Goal: Task Accomplishment & Management: Use online tool/utility

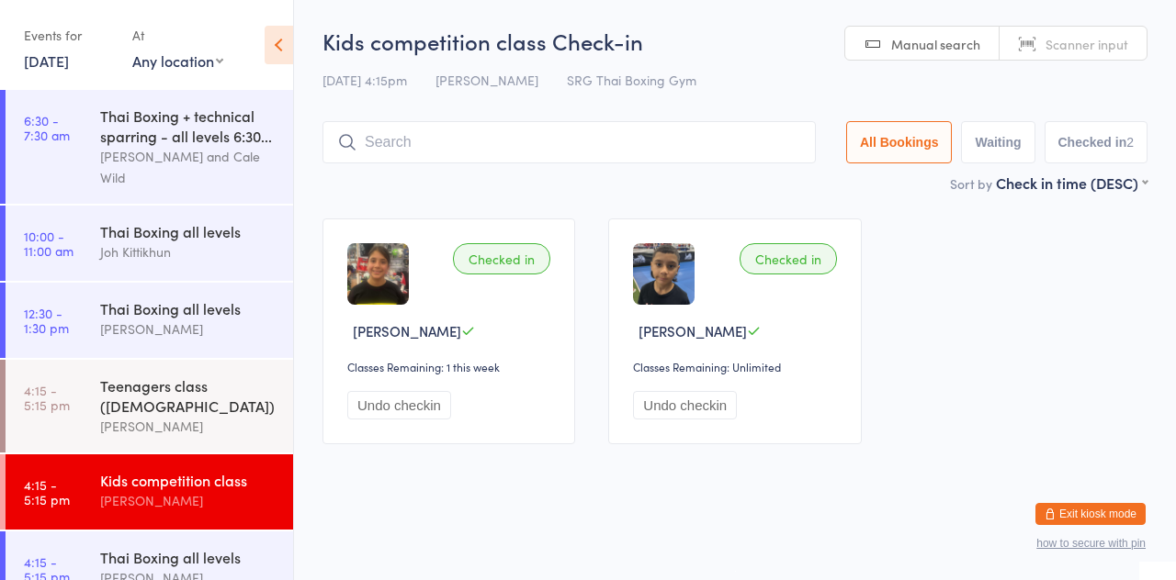
scroll to position [310, 0]
click at [151, 568] on div "[PERSON_NAME]" at bounding box center [188, 578] width 177 height 21
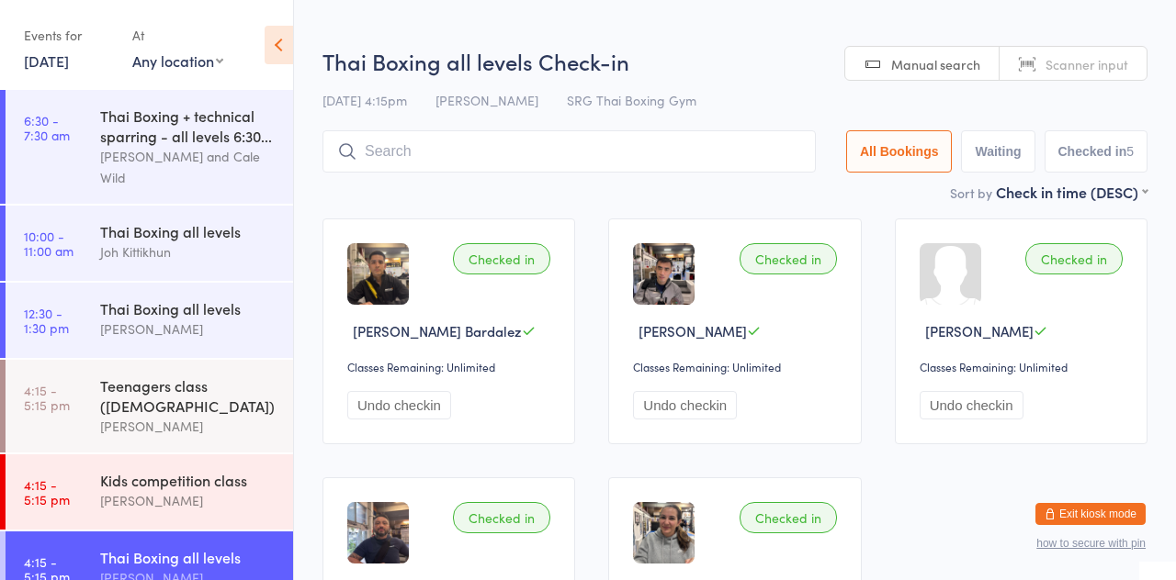
type input "2"
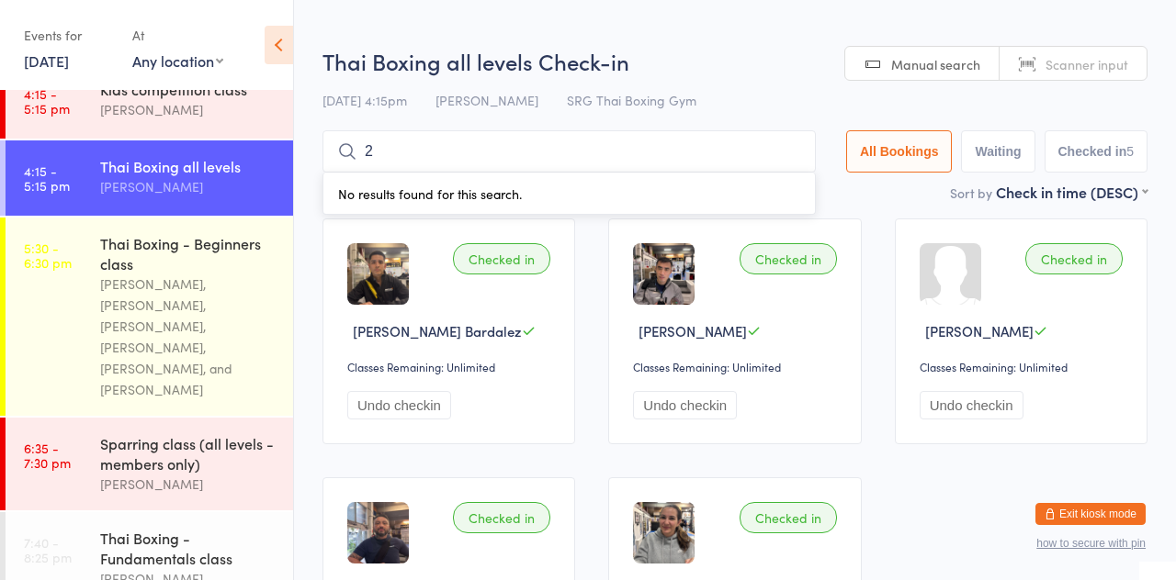
scroll to position [435, 0]
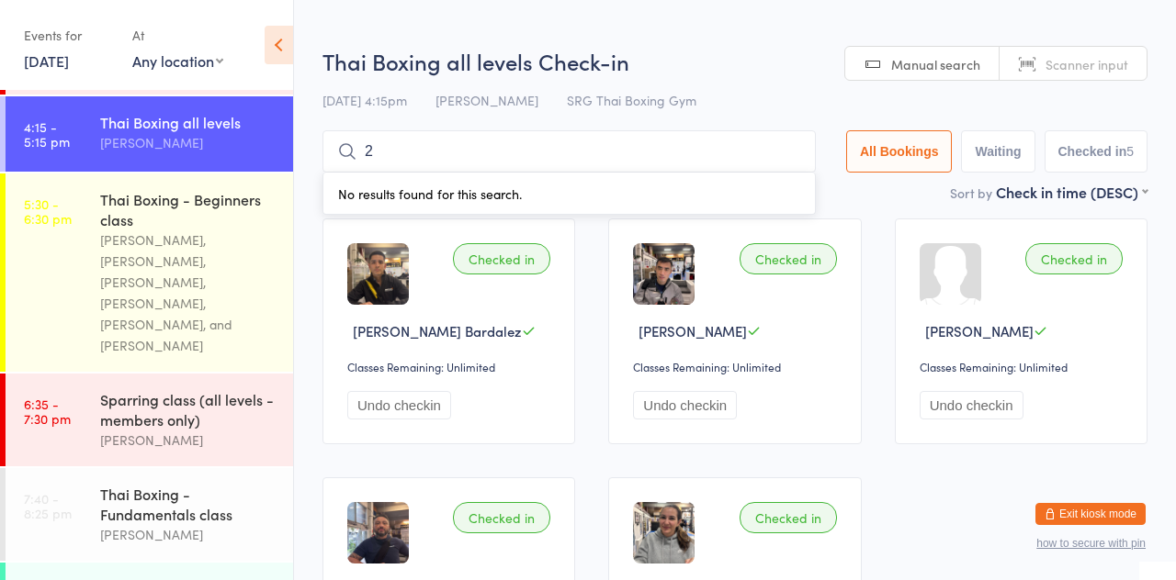
click at [185, 193] on div "Thai Boxing - Beginners class" at bounding box center [188, 209] width 177 height 40
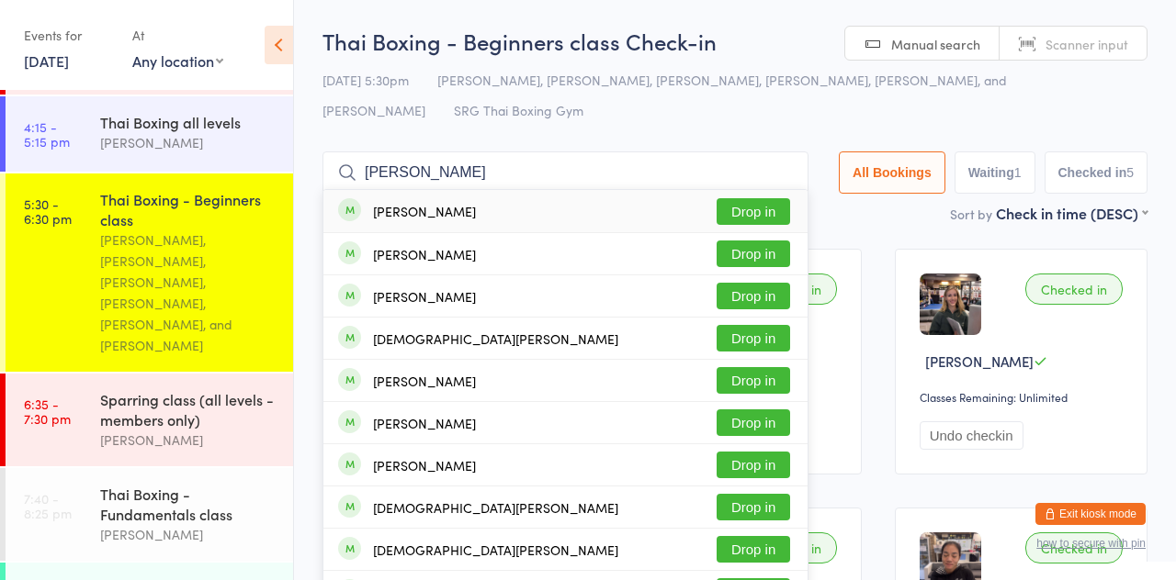
type input "Christopher d"
click at [759, 263] on button "Drop in" at bounding box center [752, 254] width 73 height 27
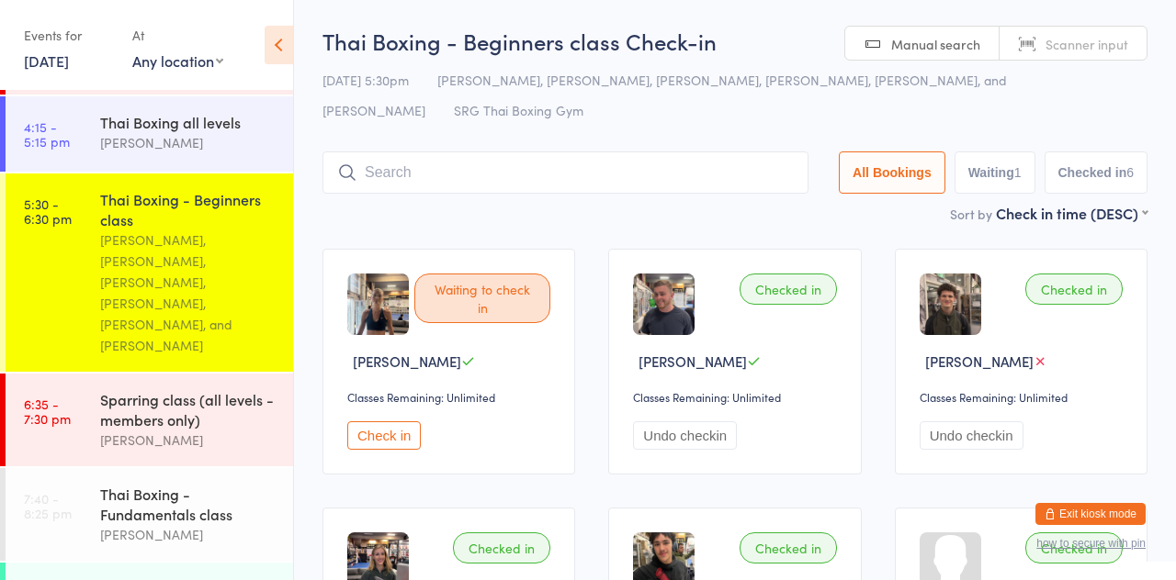
click at [85, 180] on link "5:30 - 6:30 pm Thai Boxing - Beginners class Luis Paulinho Cajaiba, Joh Kittikh…" at bounding box center [149, 273] width 287 height 198
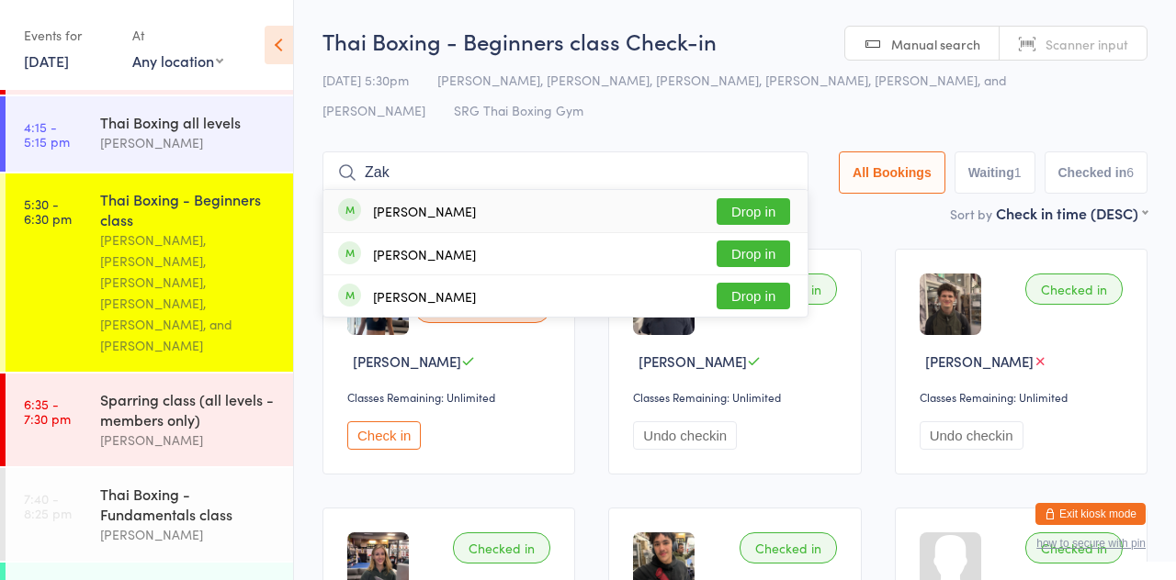
type input "Zak"
click at [748, 207] on button "Drop in" at bounding box center [752, 211] width 73 height 27
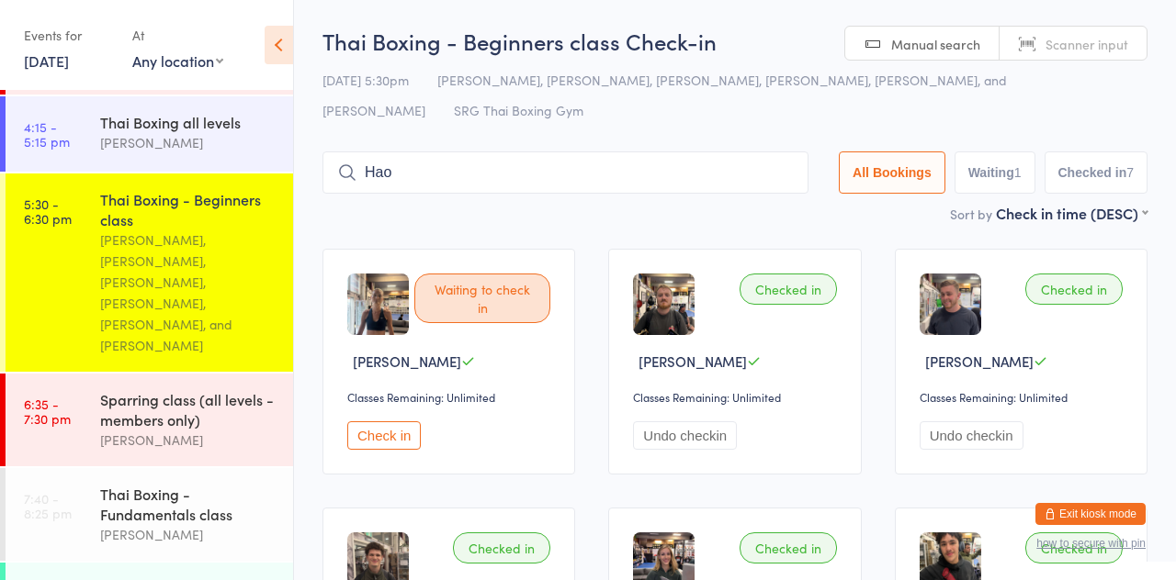
type input "Hao"
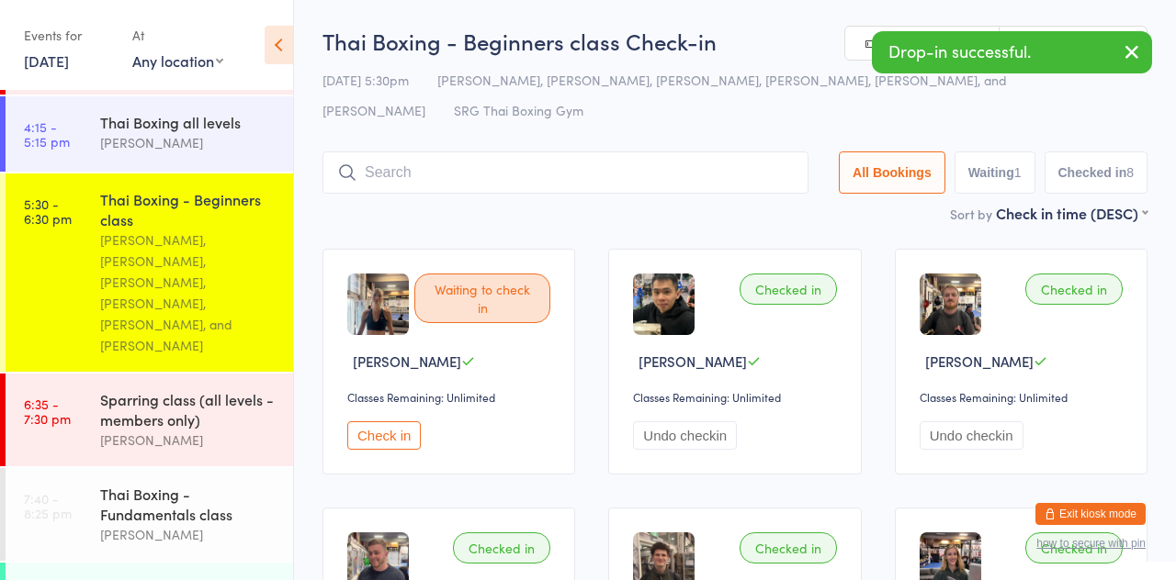
click at [590, 167] on input "search" at bounding box center [565, 173] width 486 height 42
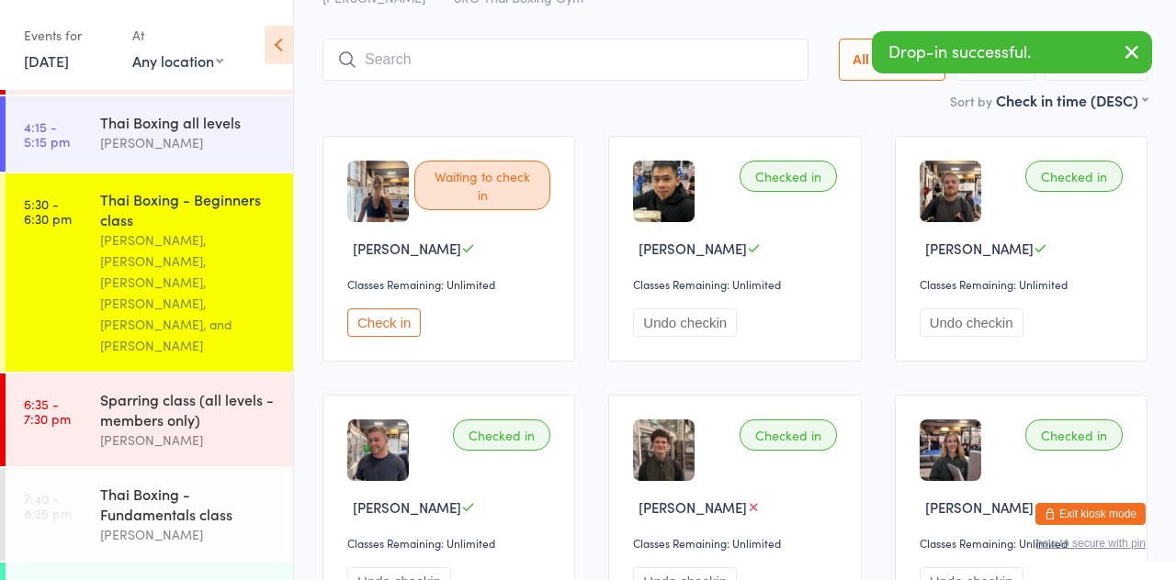
scroll to position [152, 0]
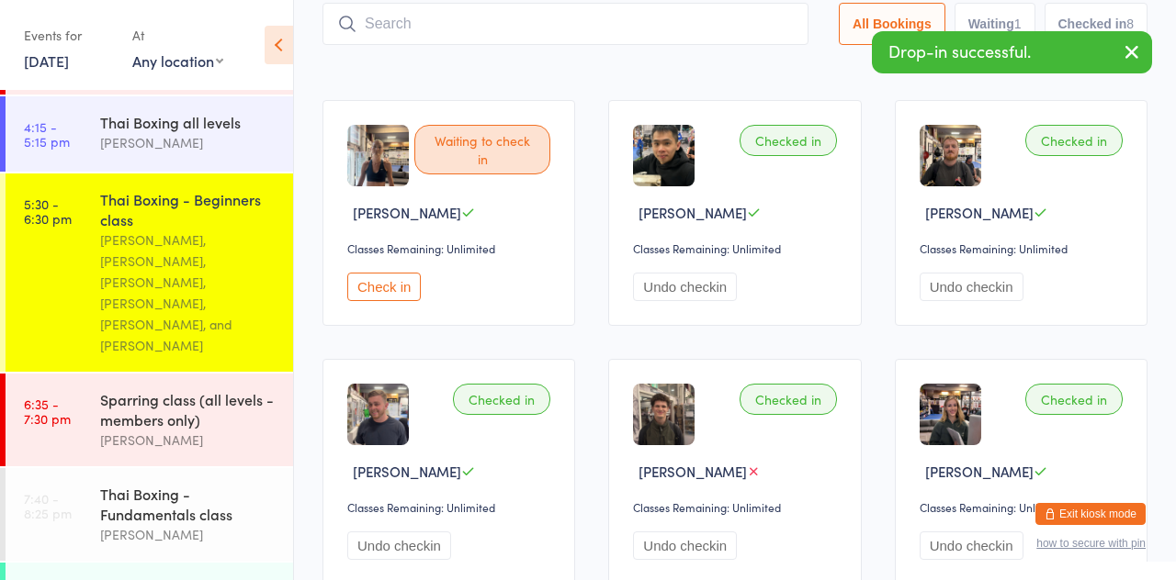
type input "H"
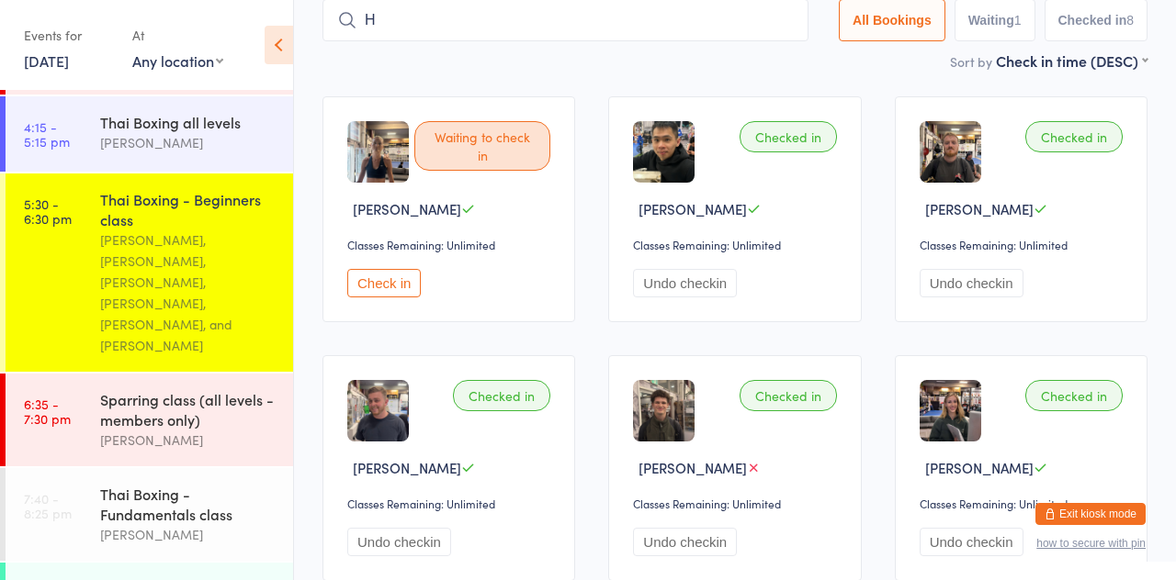
click at [479, 28] on input "H" at bounding box center [565, 20] width 486 height 42
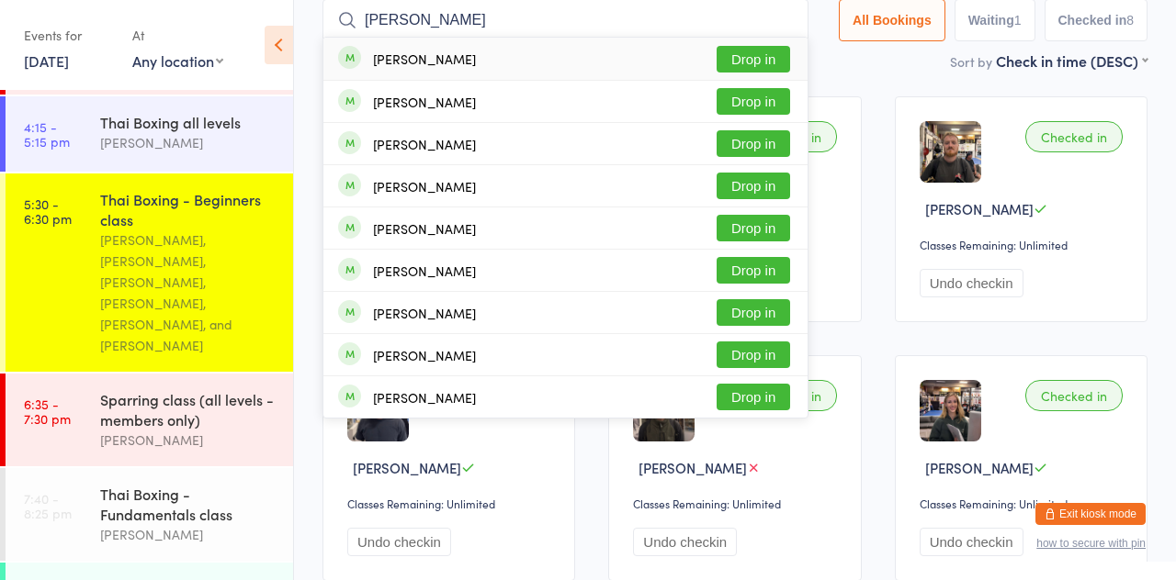
type input "Patrick B"
click at [496, 103] on div "Patrick Bilic Drop in" at bounding box center [565, 101] width 484 height 41
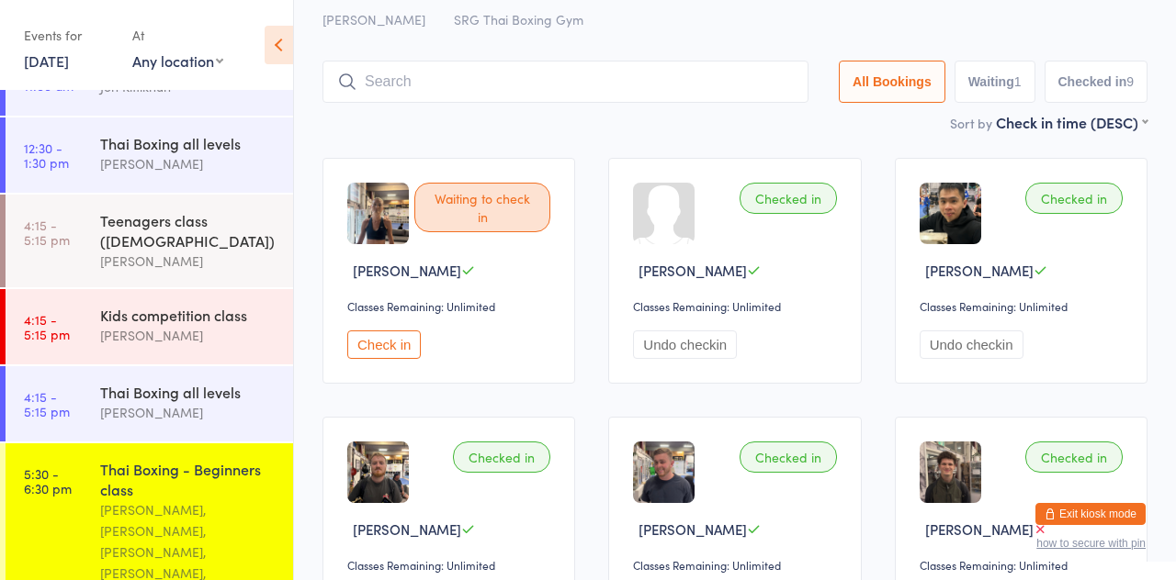
scroll to position [165, 0]
click at [61, 399] on time "4:15 - 5:15 pm" at bounding box center [47, 403] width 46 height 29
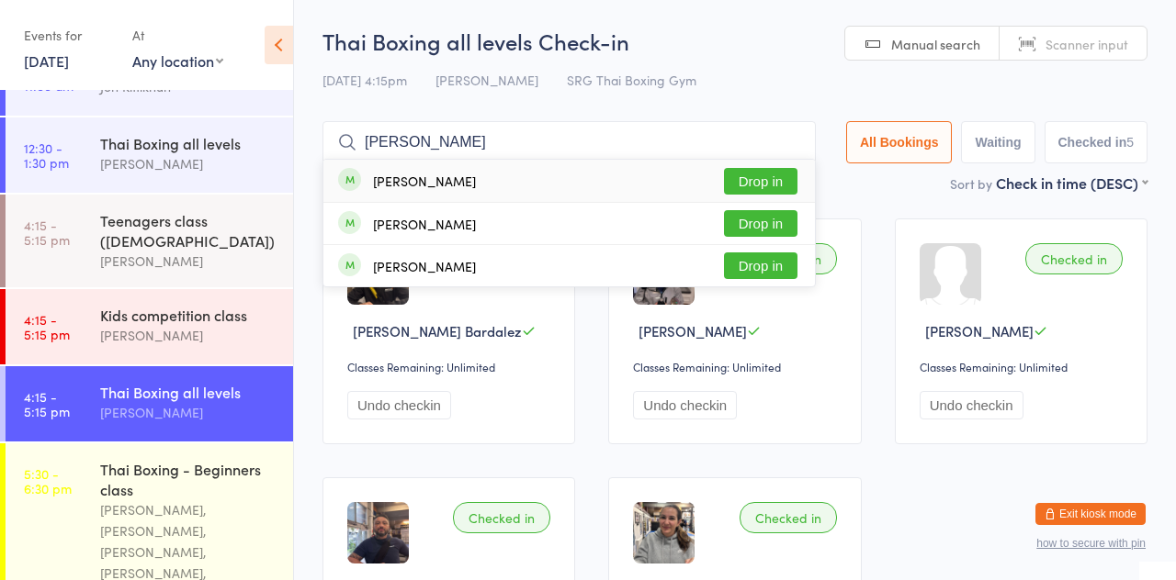
type input "Eduardo"
click at [519, 167] on div "Eduardo Sepulveda Drop in" at bounding box center [568, 181] width 491 height 42
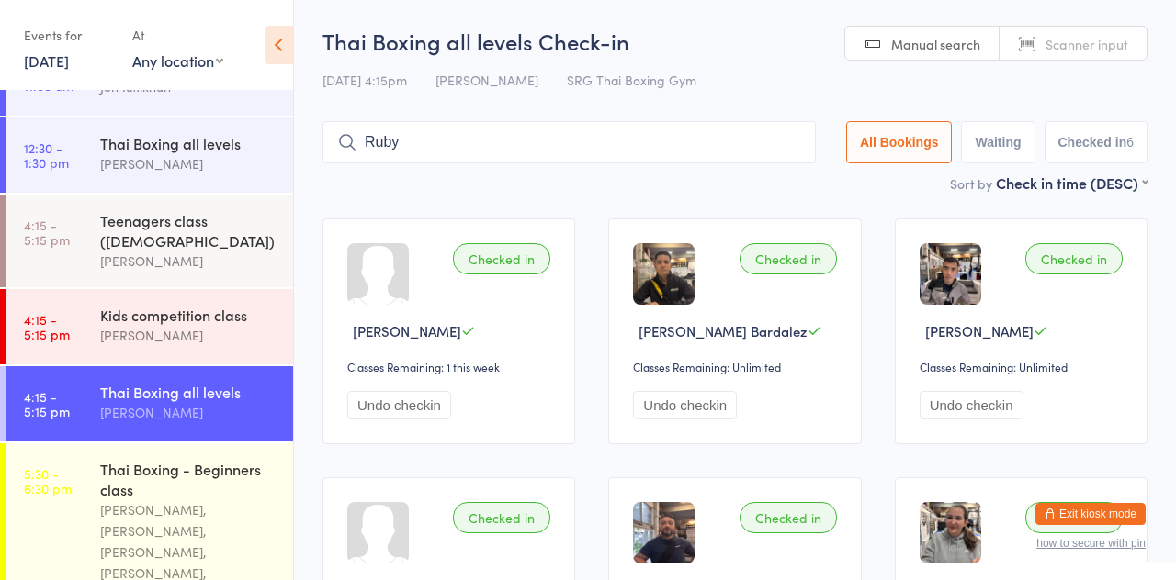
type input "Ruby"
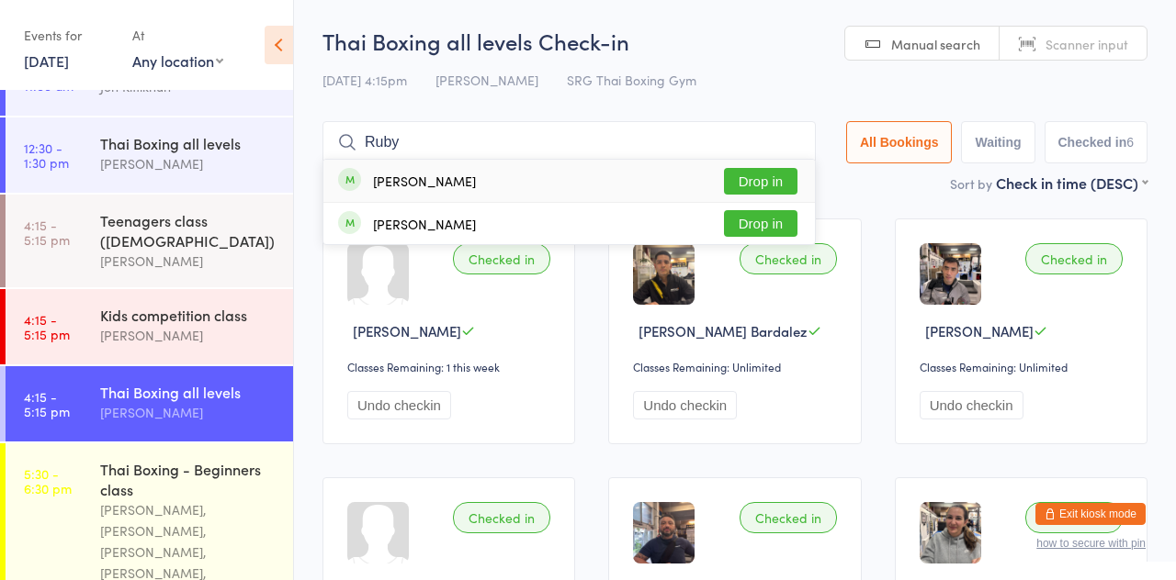
click at [786, 176] on button "Drop in" at bounding box center [760, 181] width 73 height 27
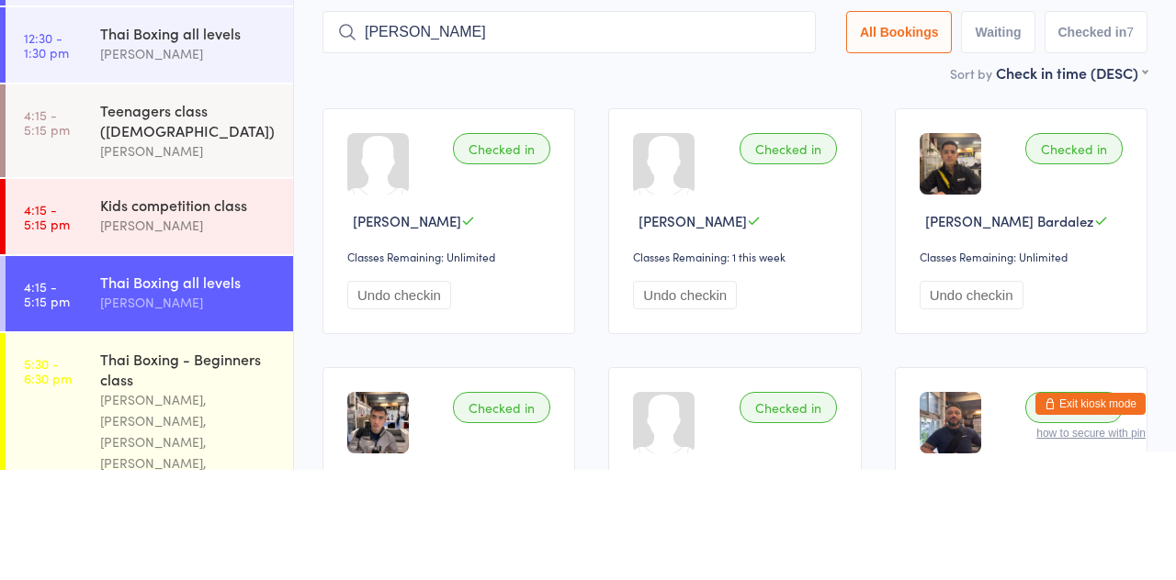
type input "Keena"
click at [787, 176] on button "Drop in" at bounding box center [760, 181] width 73 height 27
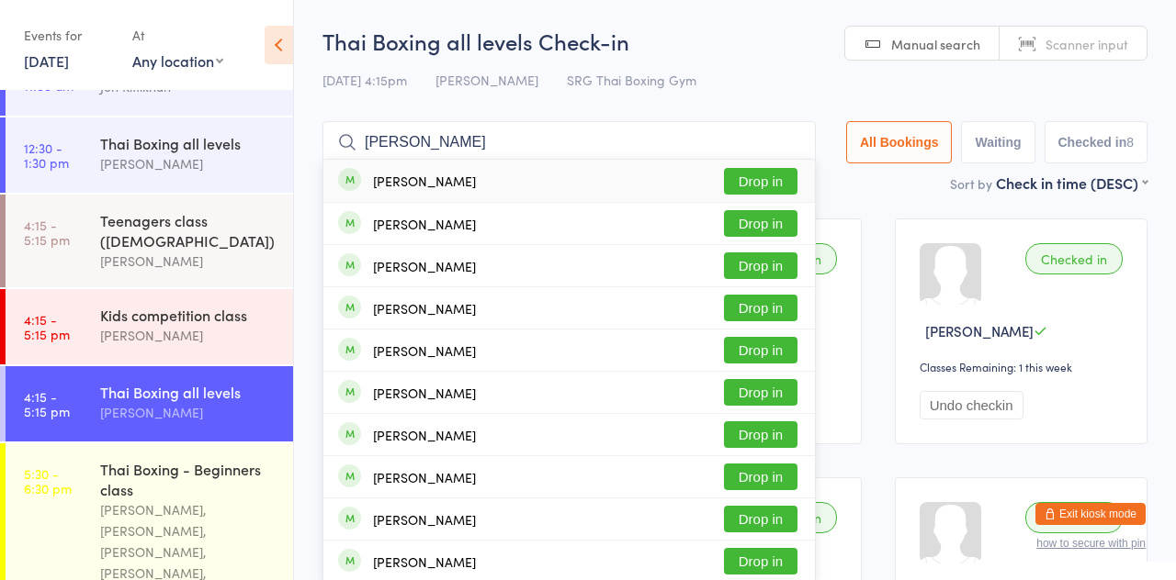
type input "Jamie moore"
click at [772, 194] on button "Drop in" at bounding box center [760, 181] width 73 height 27
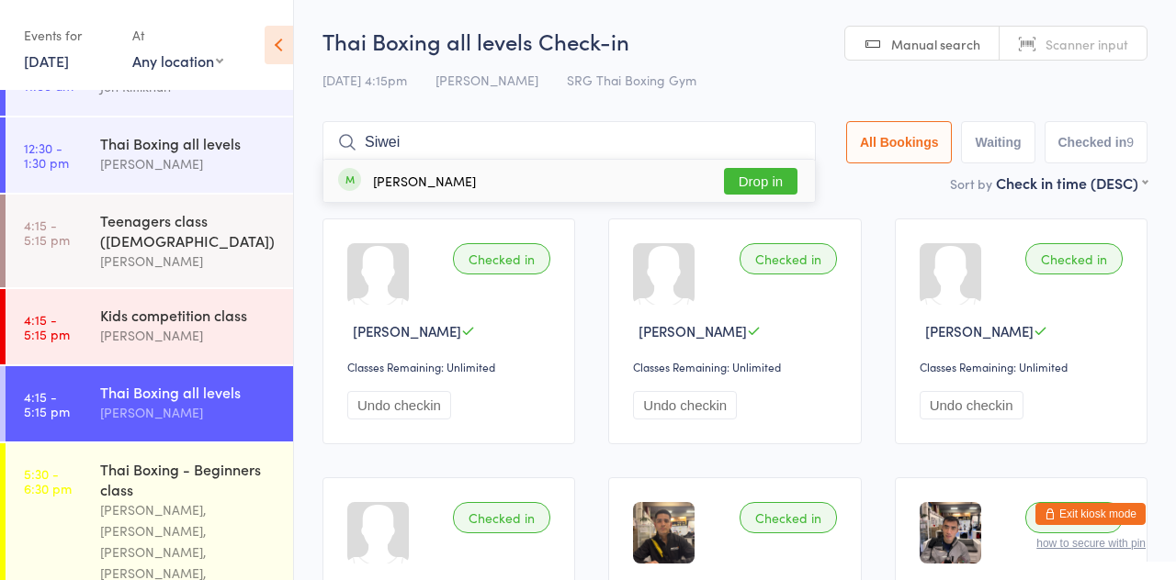
type input "Siwei"
click at [749, 187] on button "Drop in" at bounding box center [760, 181] width 73 height 27
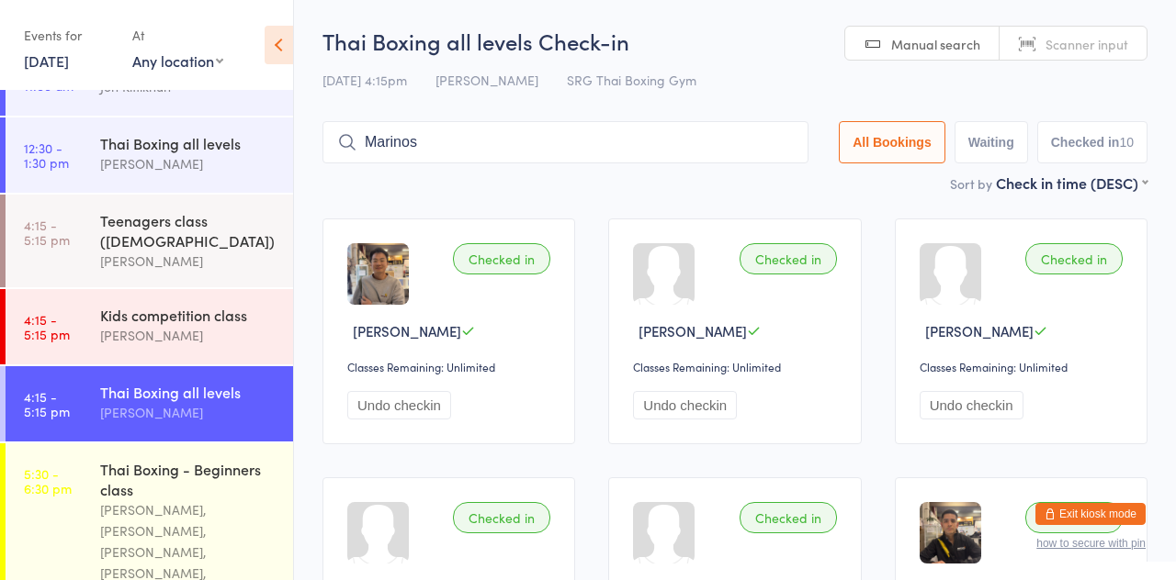
type input "Marinos"
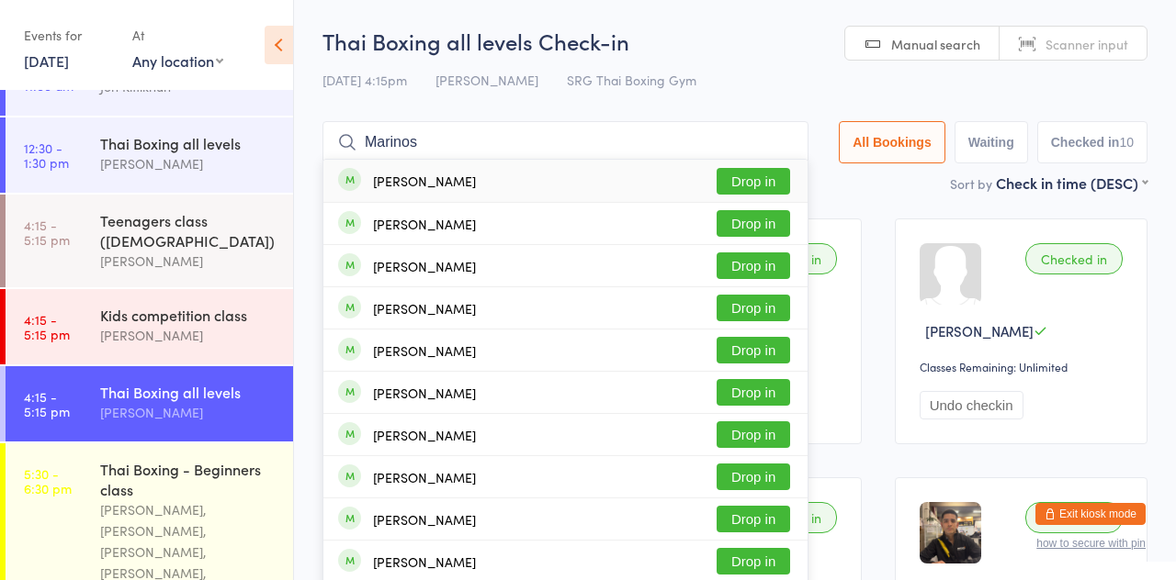
click at [763, 188] on button "Drop in" at bounding box center [752, 181] width 73 height 27
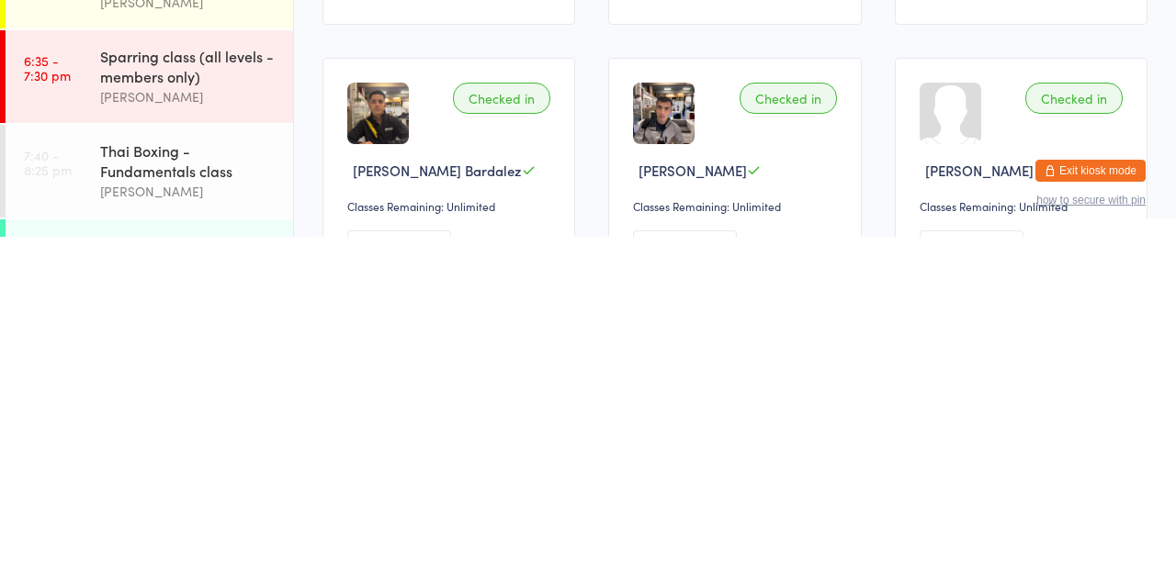
scroll to position [338, 0]
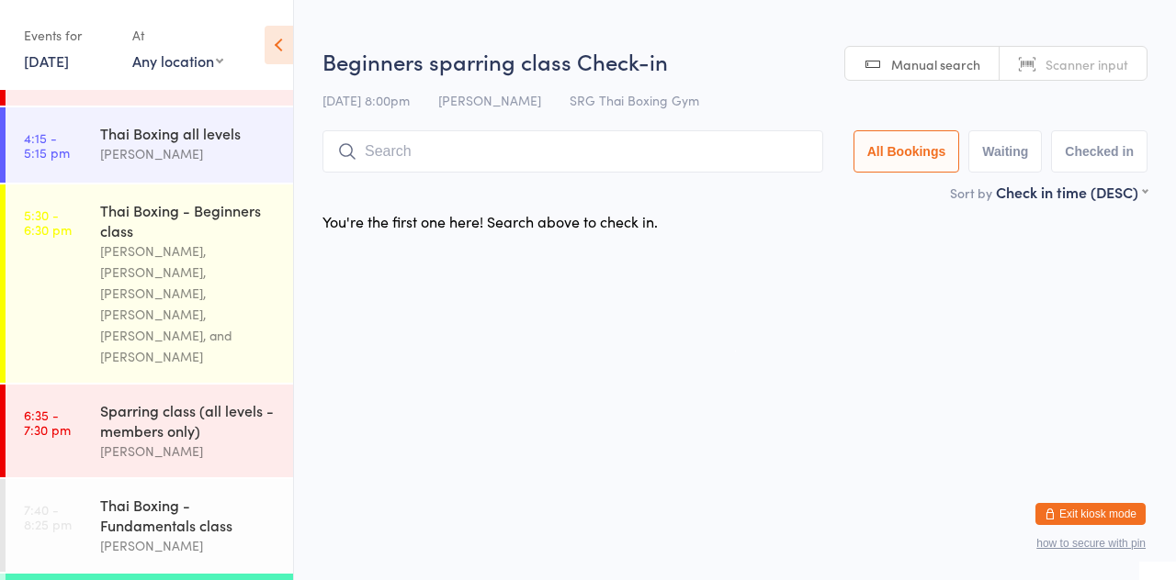
scroll to position [435, 0]
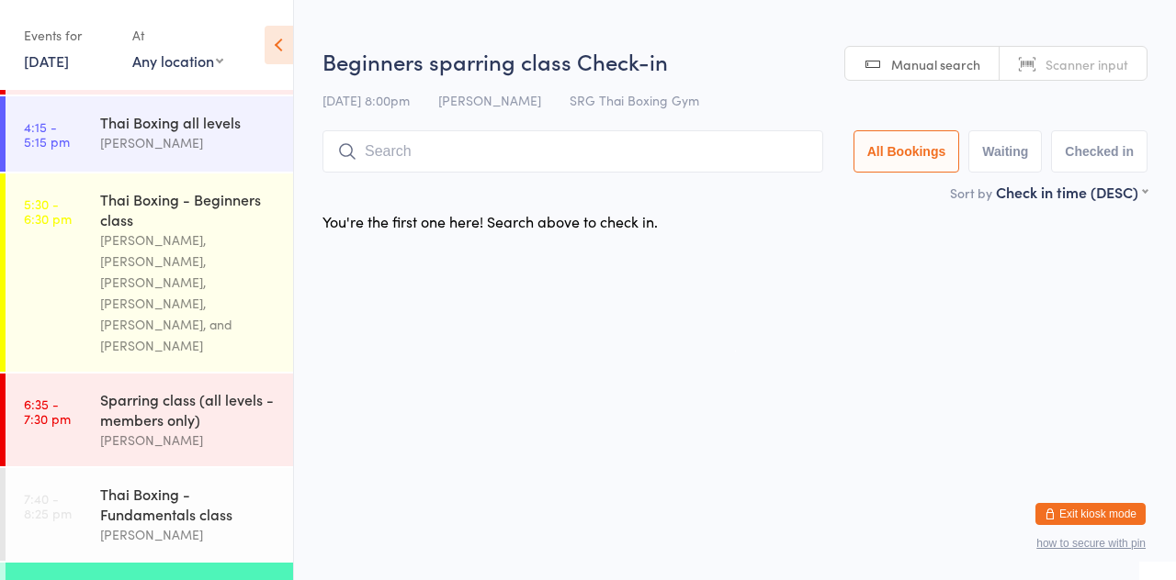
click at [96, 195] on link "5:30 - 6:30 pm Thai Boxing - Beginners class Luis Paulinho Cajaiba, Joh Kittikh…" at bounding box center [149, 273] width 287 height 198
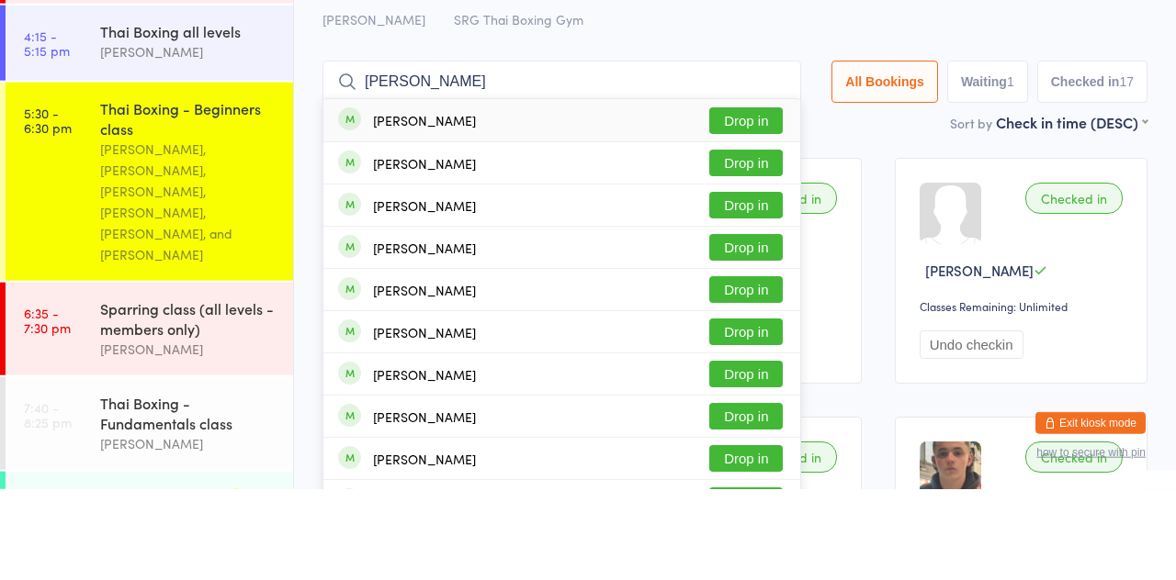
type input "James kostic"
click at [770, 349] on button "Drop in" at bounding box center [745, 338] width 73 height 27
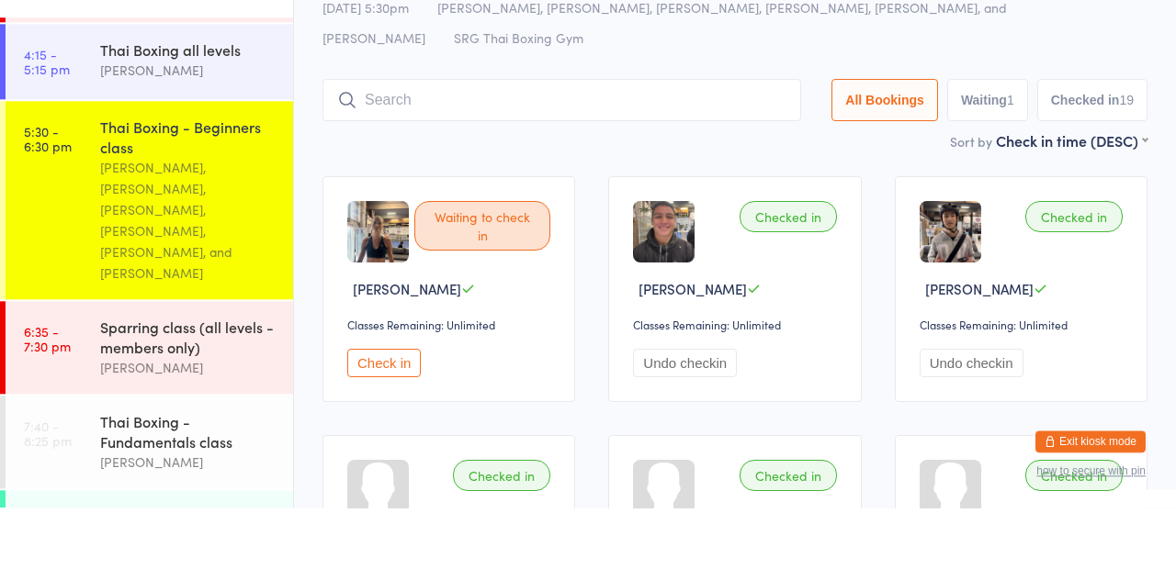
click at [211, 233] on div "[PERSON_NAME], [PERSON_NAME], [PERSON_NAME], [PERSON_NAME], [PERSON_NAME], and …" at bounding box center [188, 293] width 177 height 127
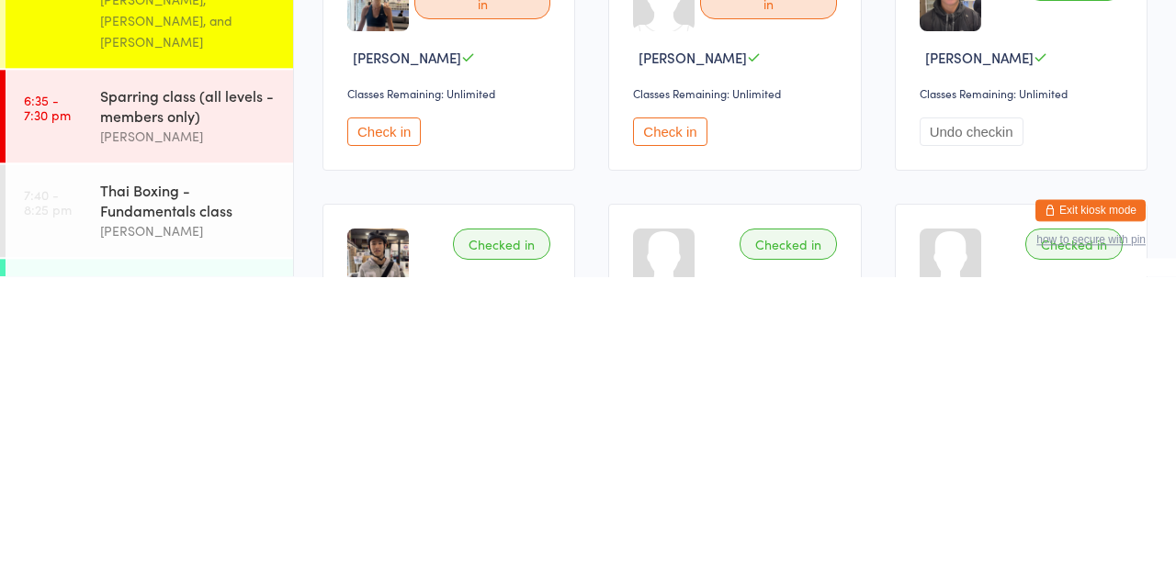
click at [679, 448] on button "Check in" at bounding box center [669, 436] width 73 height 28
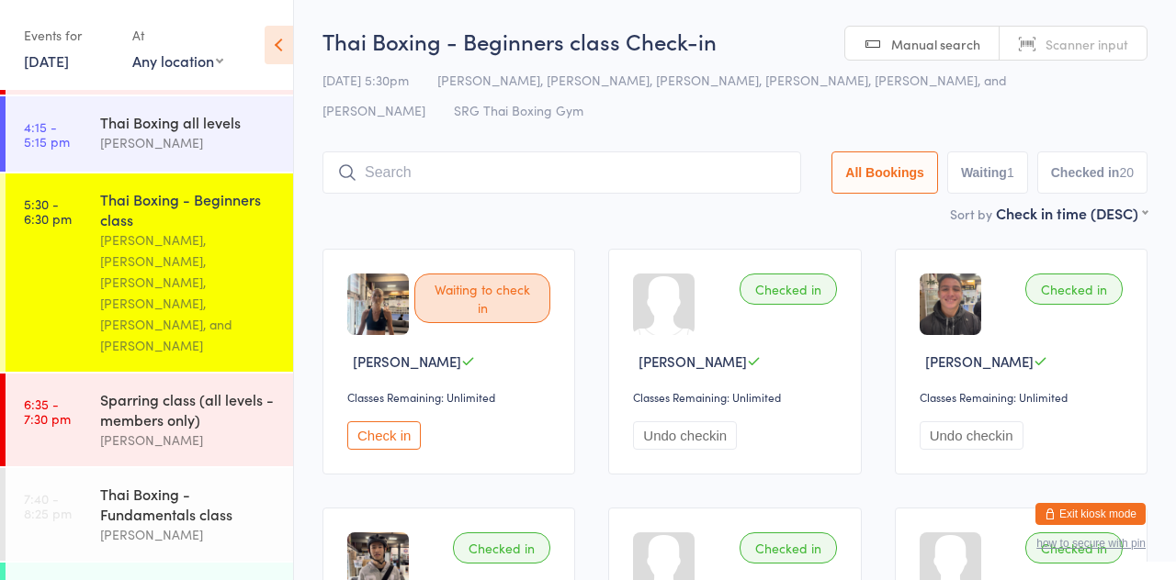
click at [489, 179] on input "search" at bounding box center [561, 173] width 479 height 42
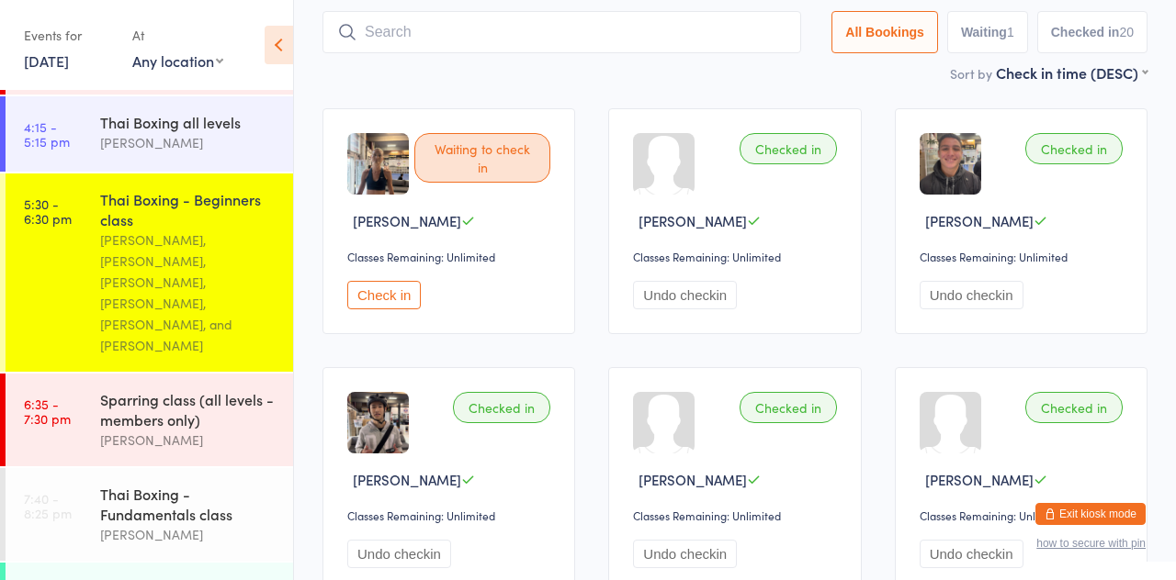
scroll to position [152, 0]
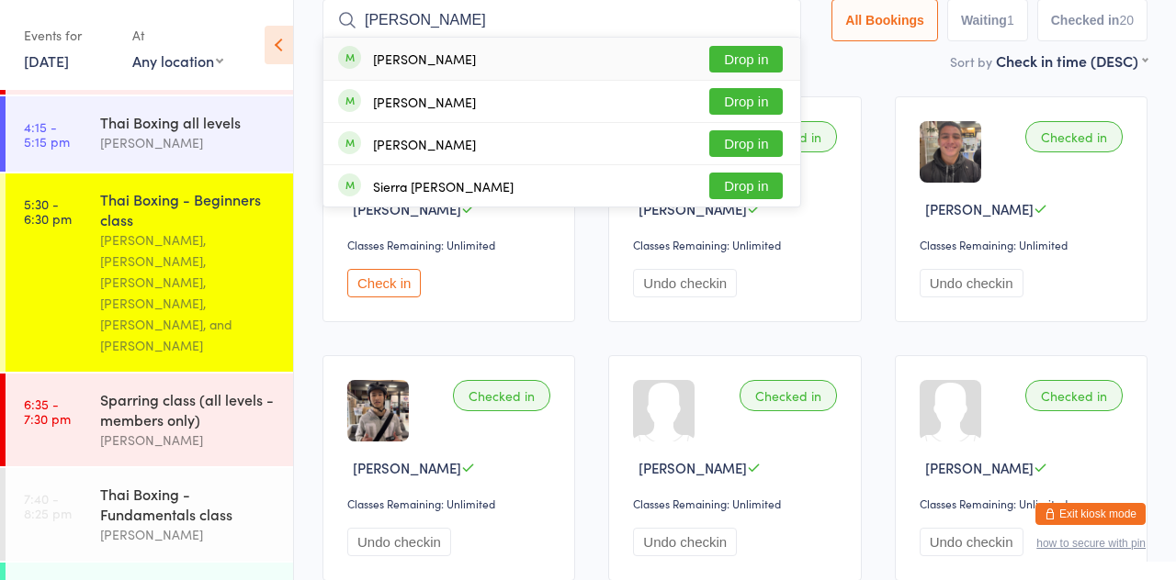
type input "Casey"
click at [783, 61] on button "Drop in" at bounding box center [745, 59] width 73 height 27
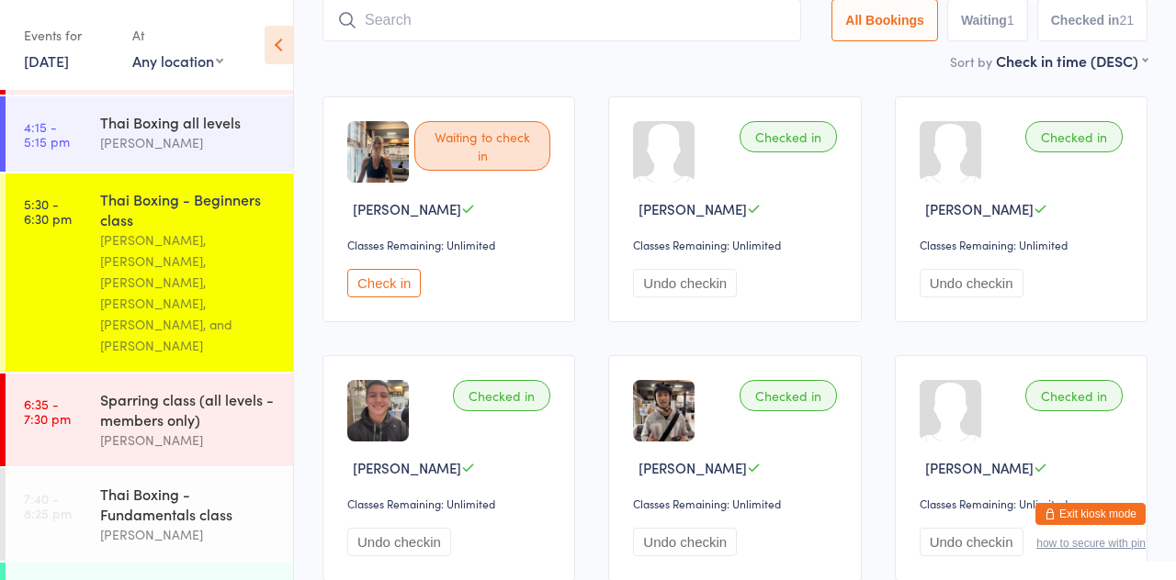
click at [598, 61] on div "Sort by Check in time (DESC) First name (ASC) First name (DESC) Last name (ASC)…" at bounding box center [734, 61] width 825 height 20
click at [408, 28] on input "search" at bounding box center [561, 20] width 479 height 42
type input "Isab"
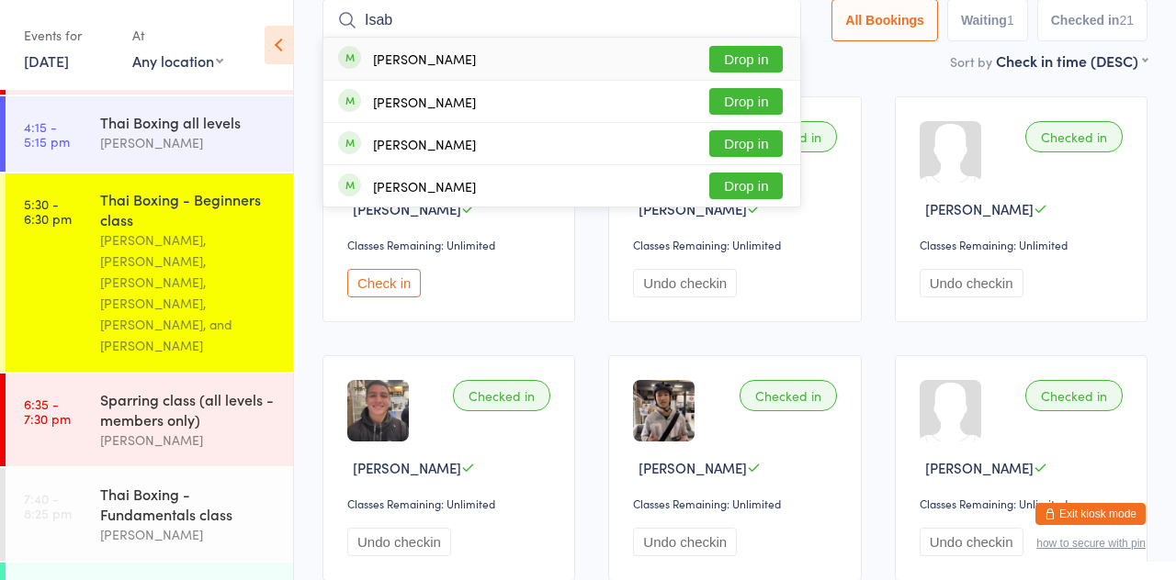
click at [388, 105] on div "Isabel Atchison" at bounding box center [424, 102] width 103 height 15
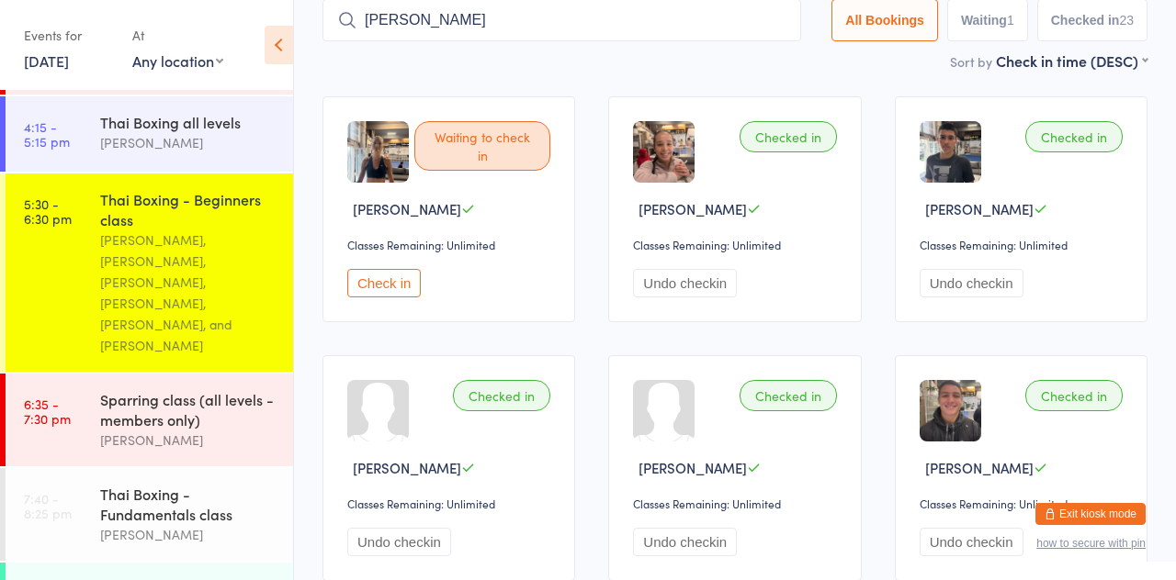
type input "Vincent"
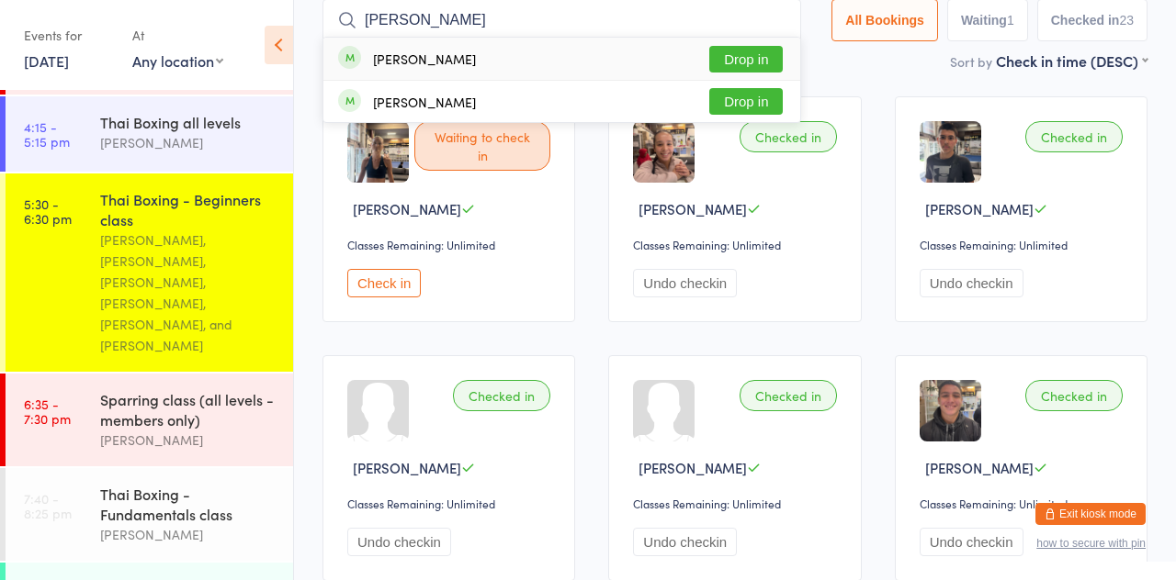
click at [755, 62] on button "Drop in" at bounding box center [745, 59] width 73 height 27
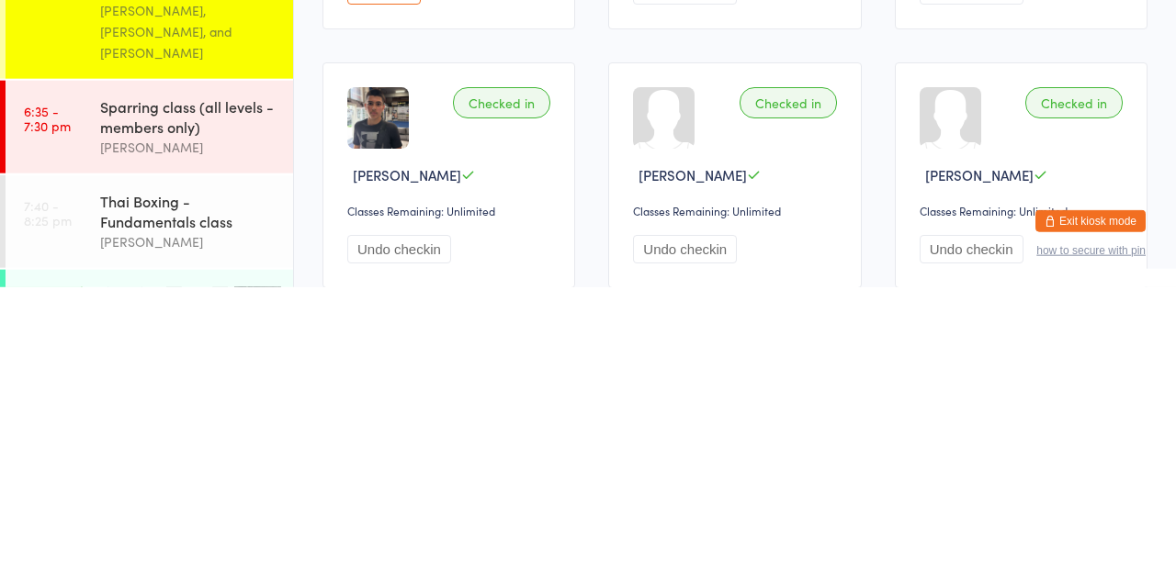
click at [68, 374] on link "6:35 - 7:30 pm Sparring class (all levels - members only) Luis Regis" at bounding box center [149, 420] width 287 height 93
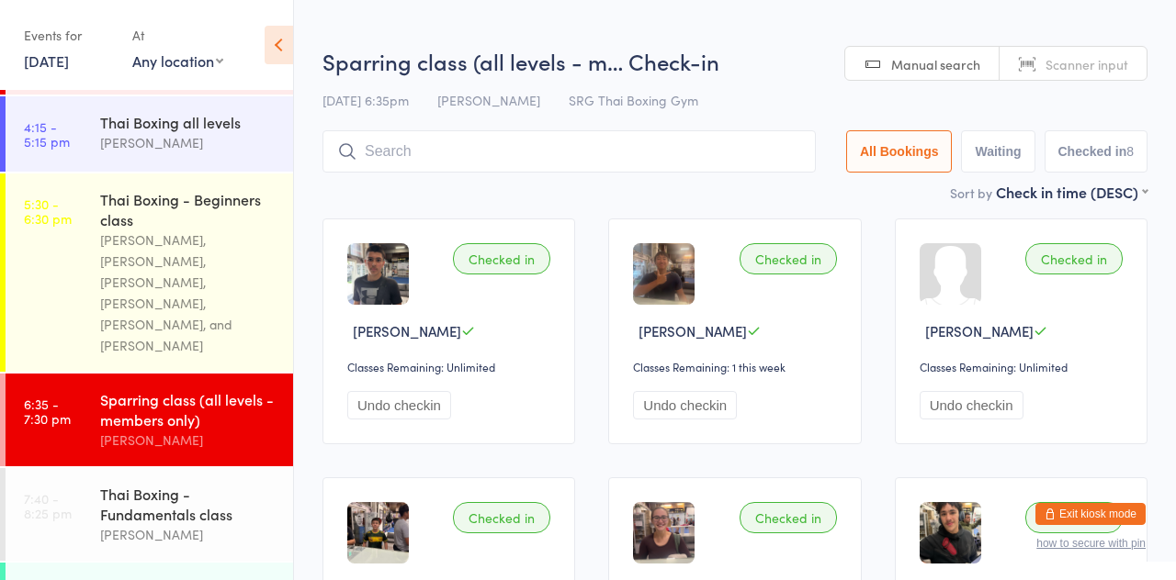
click at [393, 154] on input "search" at bounding box center [568, 151] width 493 height 42
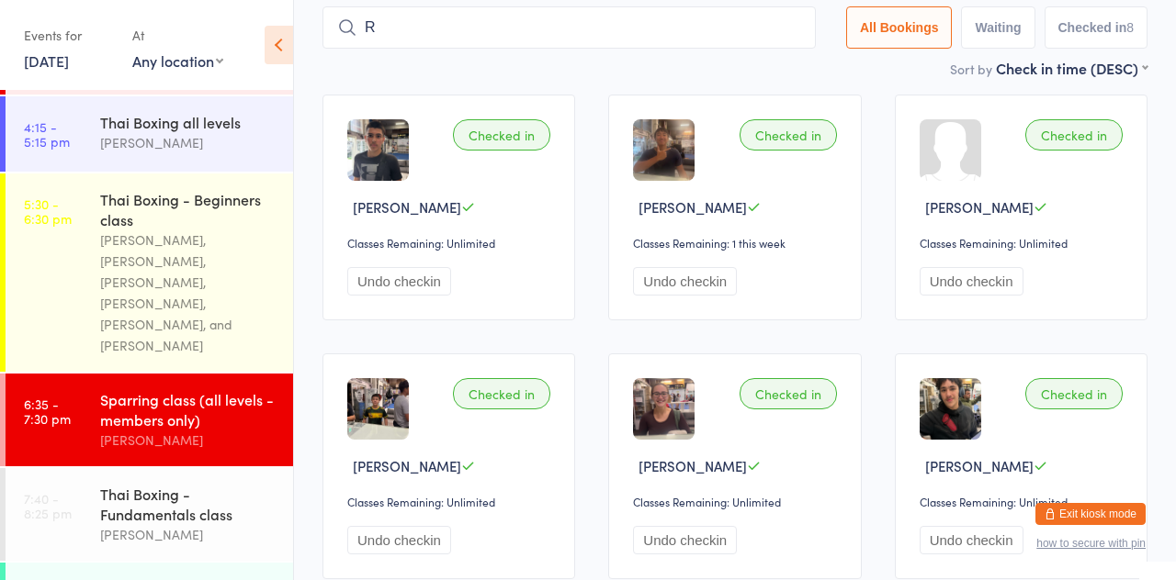
scroll to position [131, 0]
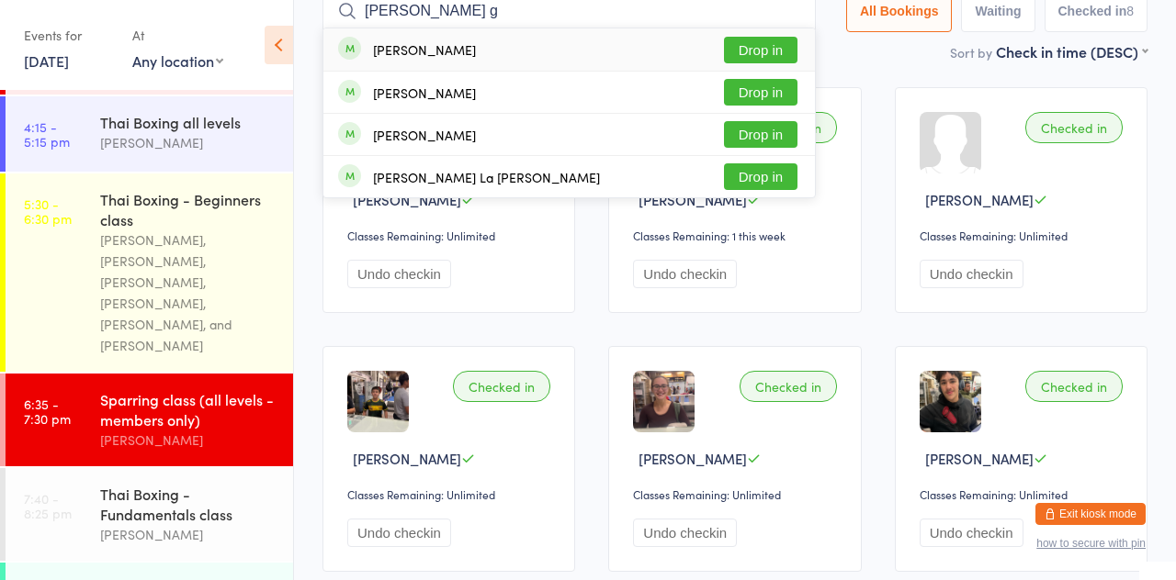
type input "Rosabel g"
click at [766, 40] on button "Drop in" at bounding box center [760, 50] width 73 height 27
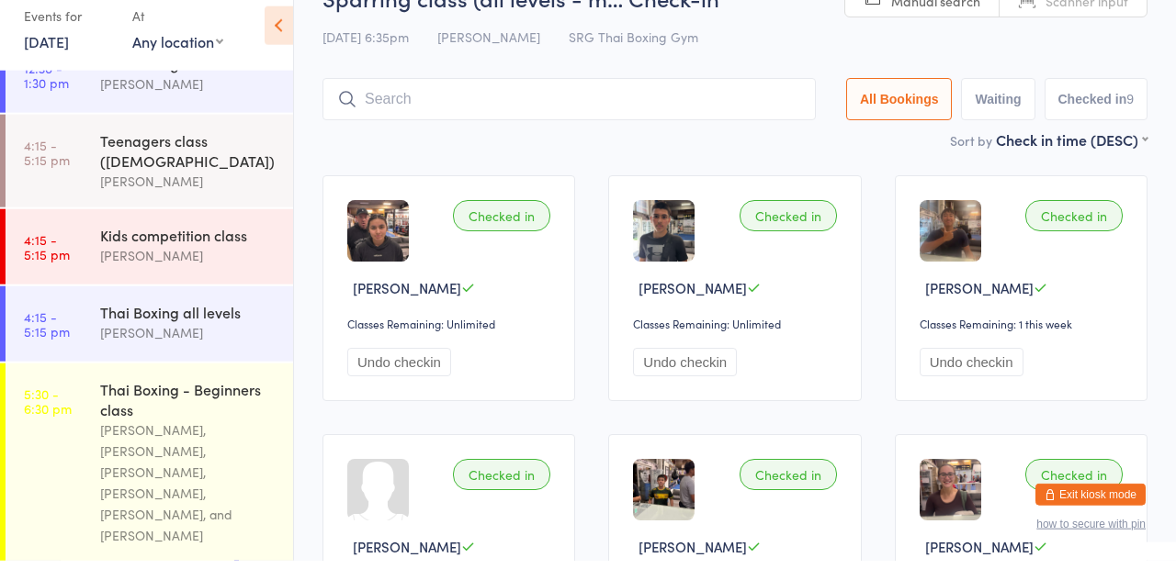
scroll to position [0, 0]
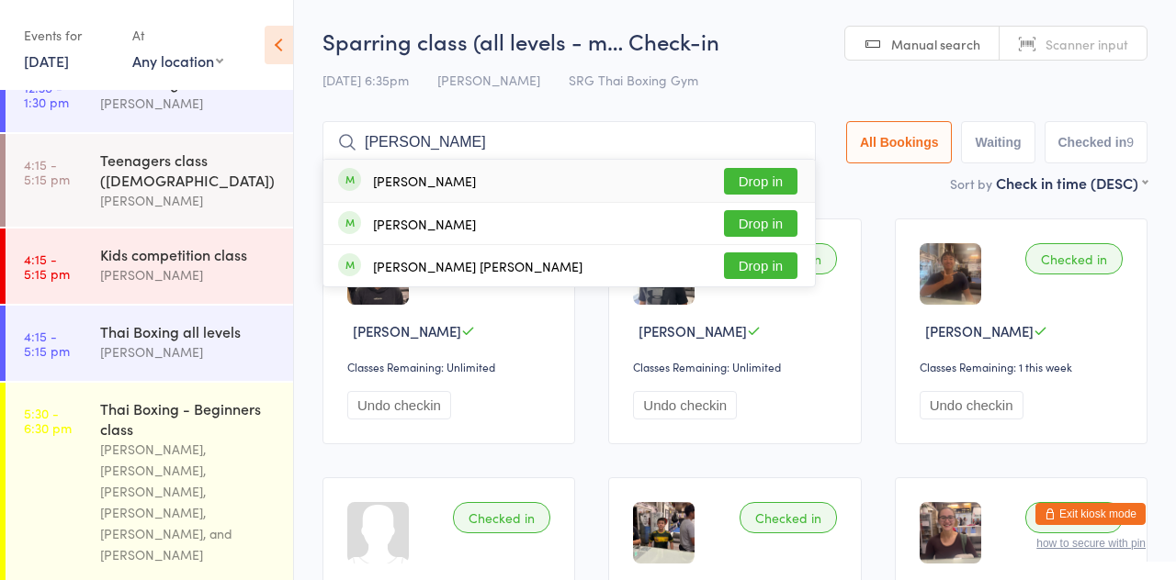
type input "Pierre v"
click at [779, 190] on button "Drop in" at bounding box center [760, 181] width 73 height 27
